Goal: Task Accomplishment & Management: Manage account settings

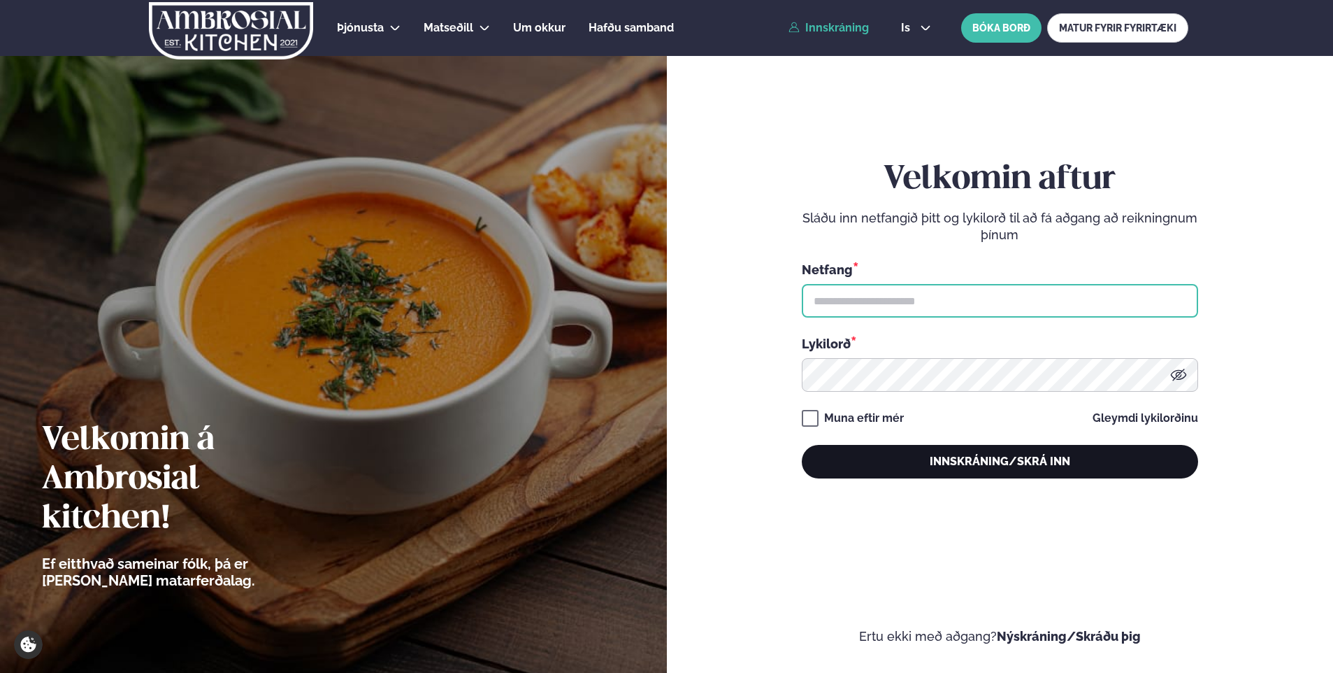
type input "**********"
click at [827, 466] on button "Innskráning/Skrá inn" at bounding box center [1000, 462] width 396 height 34
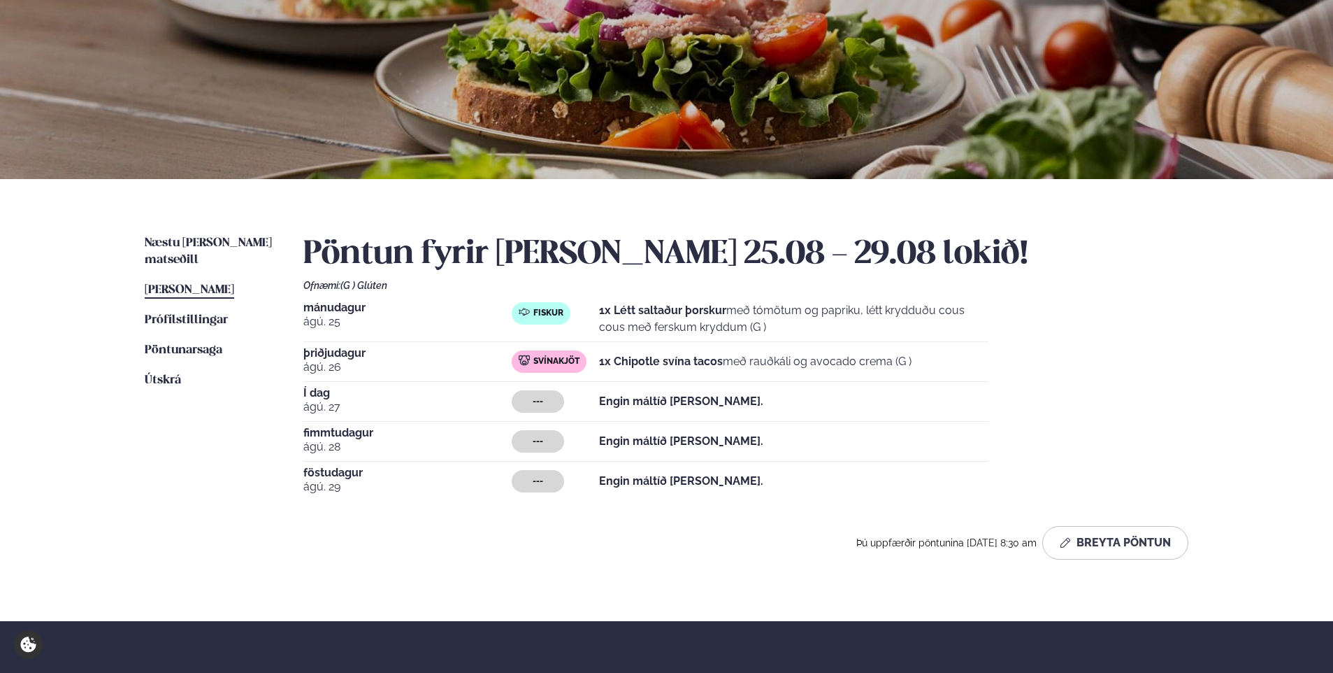
scroll to position [280, 0]
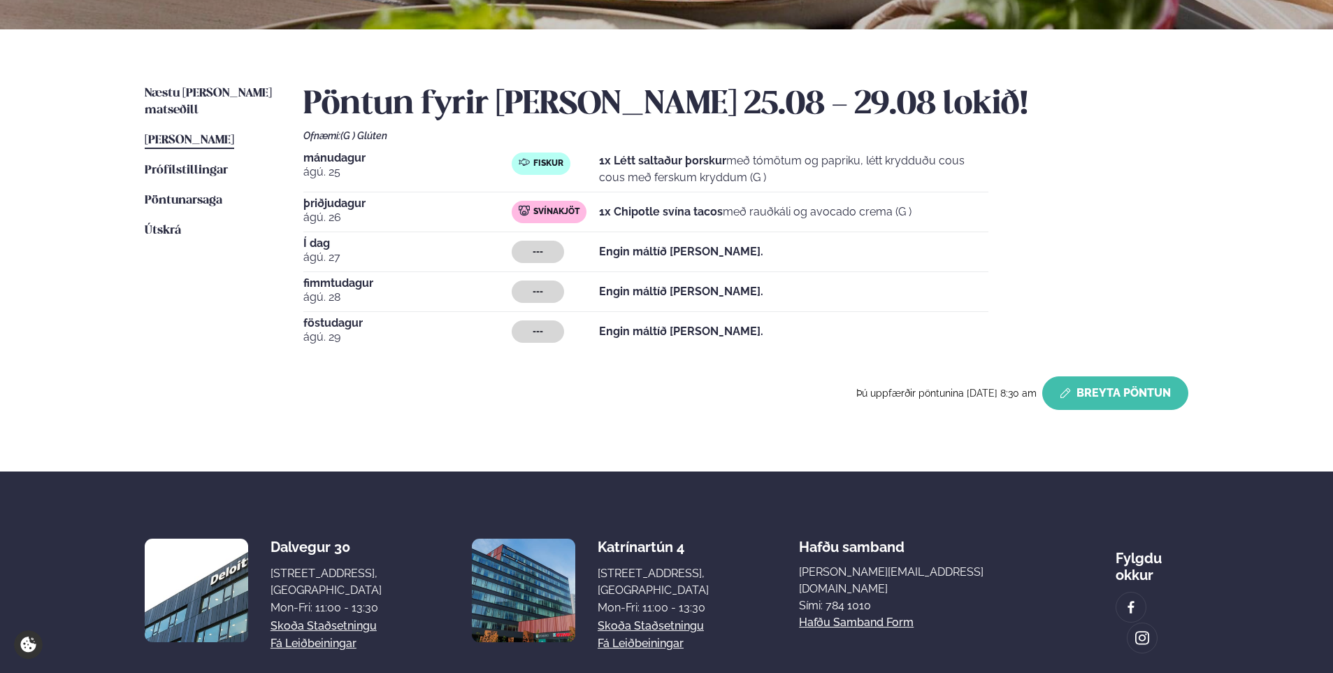
click at [1092, 386] on button "Breyta Pöntun" at bounding box center [1116, 393] width 146 height 34
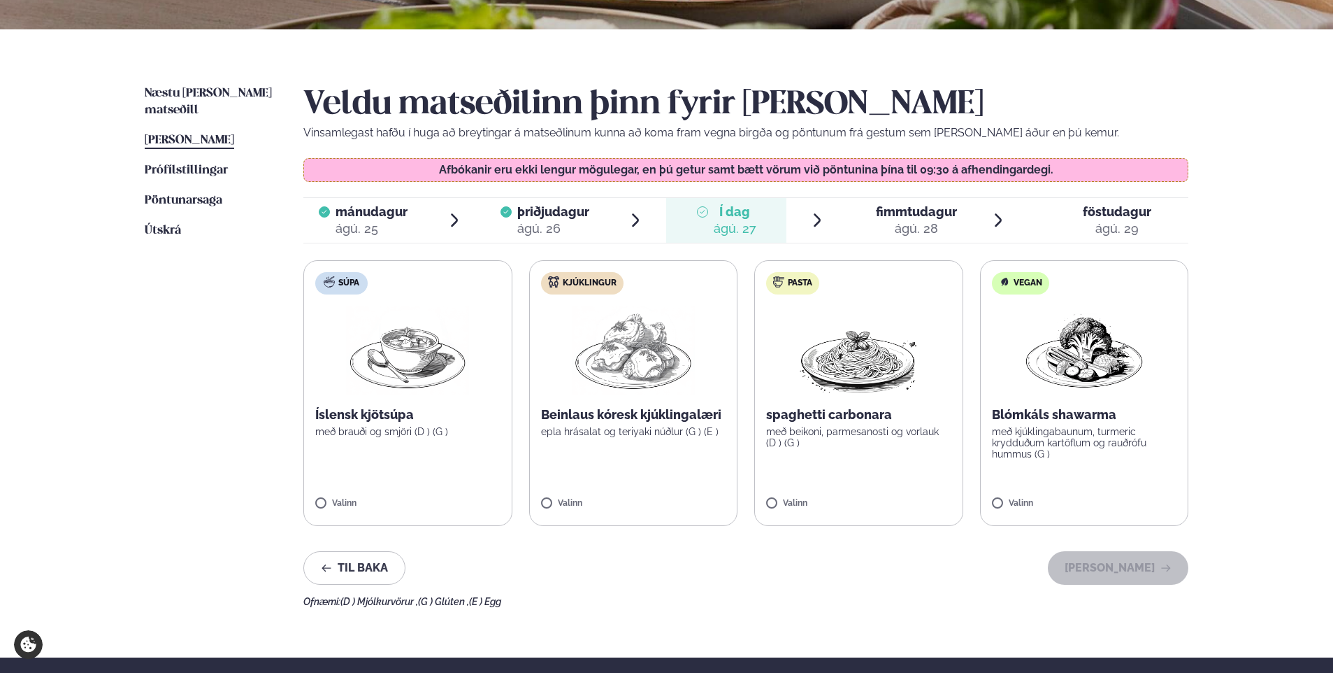
click at [819, 369] on img at bounding box center [858, 351] width 123 height 90
click at [836, 499] on div at bounding box center [817, 496] width 53 height 28
click at [384, 387] on img at bounding box center [407, 351] width 123 height 90
click at [1144, 561] on button "[PERSON_NAME]" at bounding box center [1118, 568] width 141 height 34
